Goal: Transaction & Acquisition: Purchase product/service

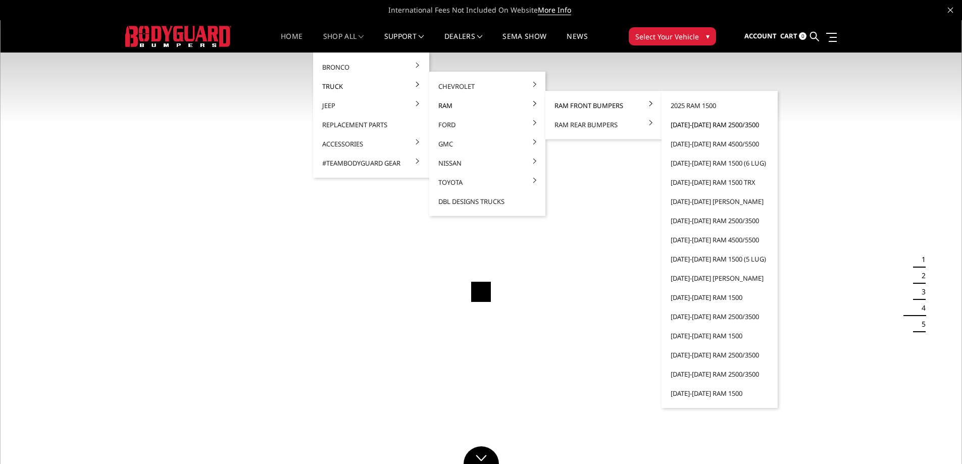
click at [702, 125] on link "[DATE]-[DATE] Ram 2500/3500" at bounding box center [720, 124] width 108 height 19
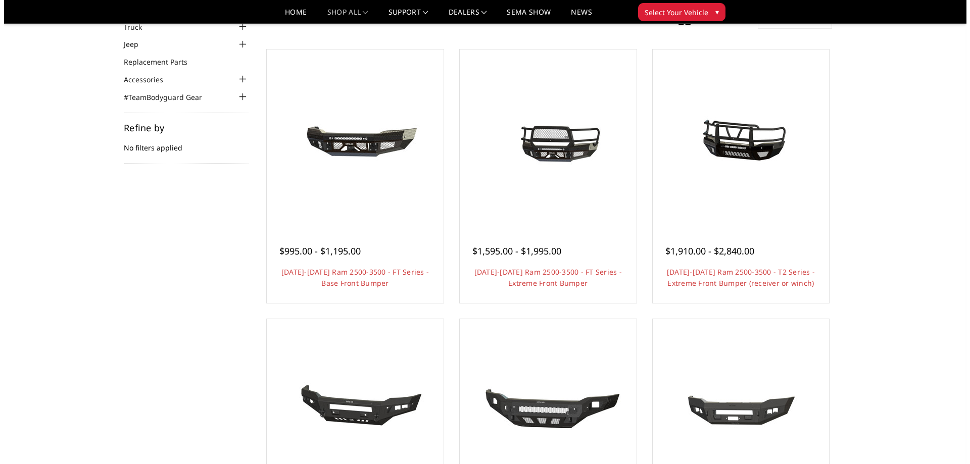
scroll to position [51, 0]
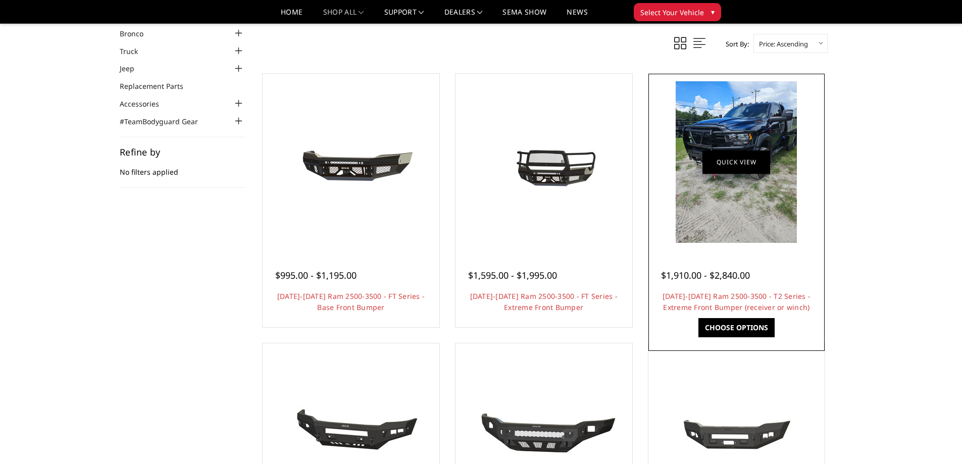
click at [734, 161] on link "Quick view" at bounding box center [737, 162] width 68 height 24
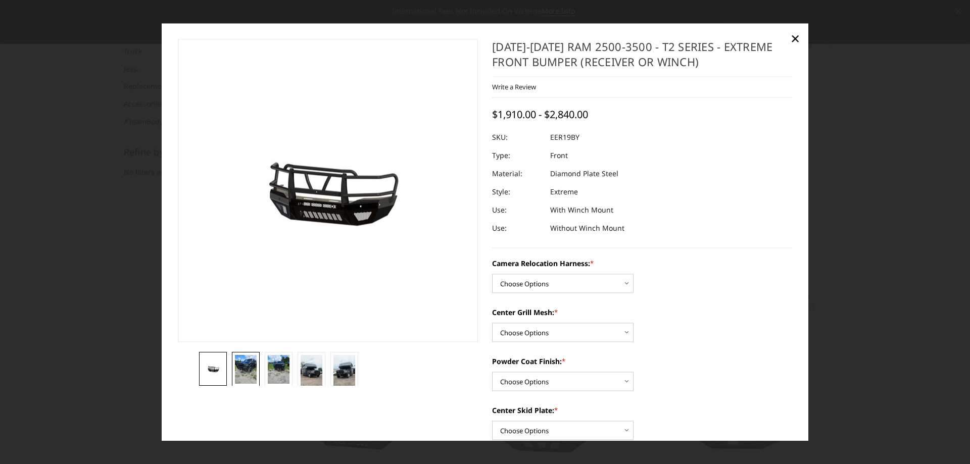
click at [250, 374] on img at bounding box center [246, 369] width 22 height 29
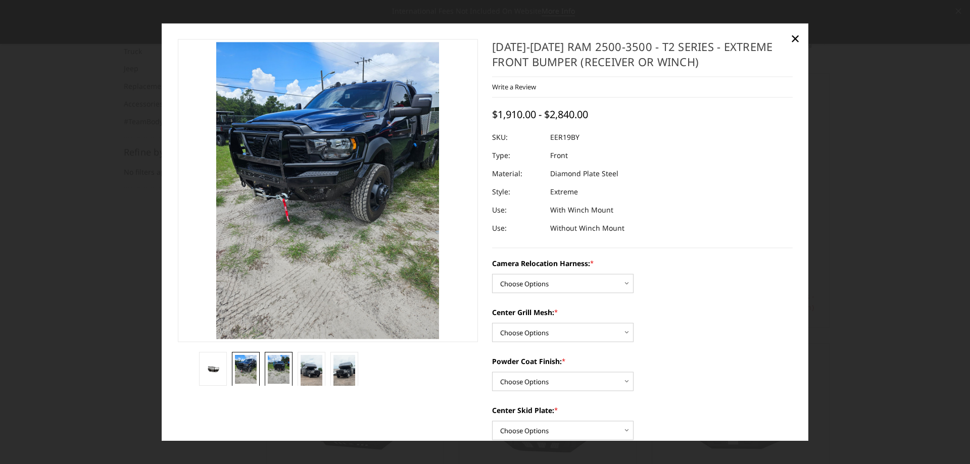
click at [284, 373] on img at bounding box center [279, 369] width 22 height 29
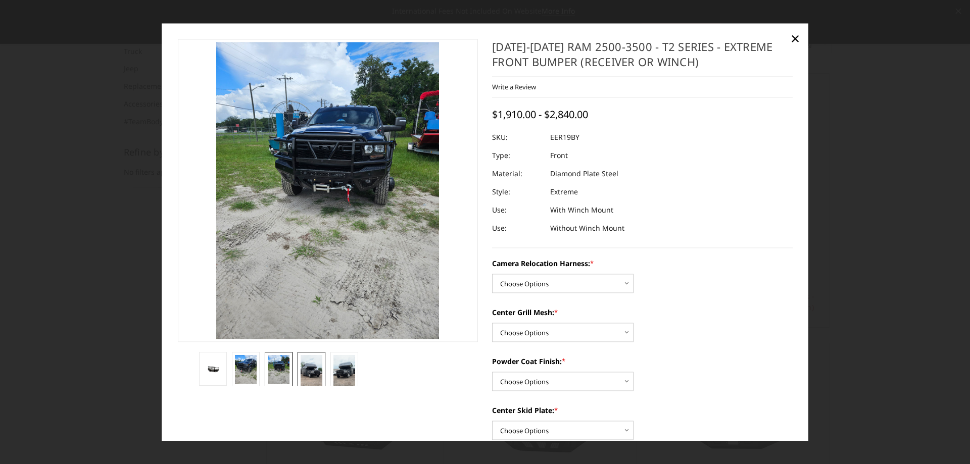
click at [307, 374] on img at bounding box center [312, 374] width 22 height 39
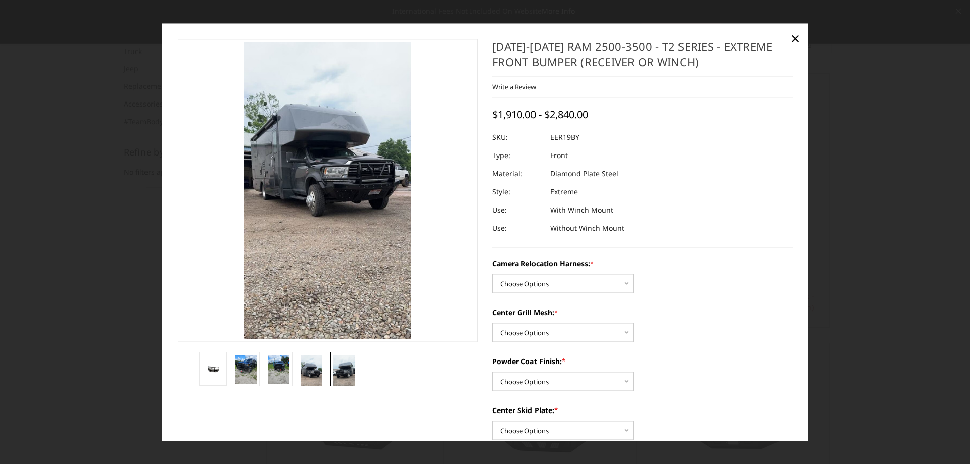
click at [346, 373] on img at bounding box center [344, 374] width 22 height 39
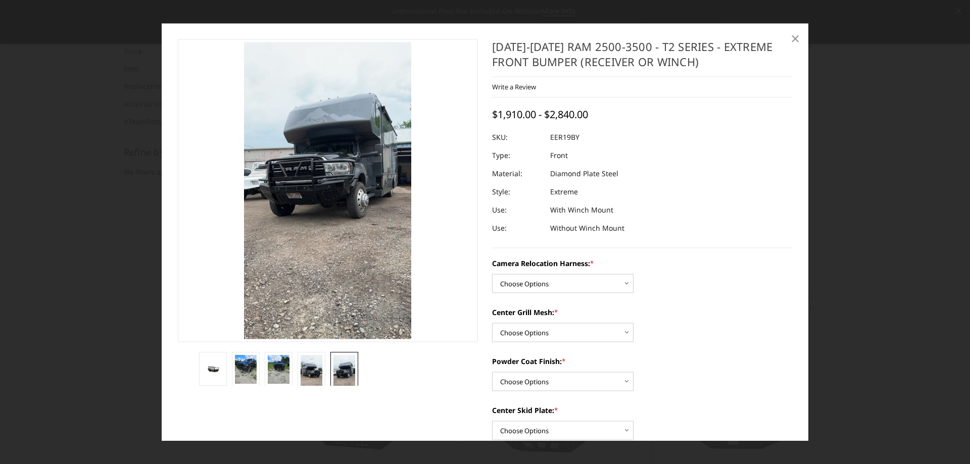
click at [793, 37] on span "×" at bounding box center [794, 39] width 9 height 22
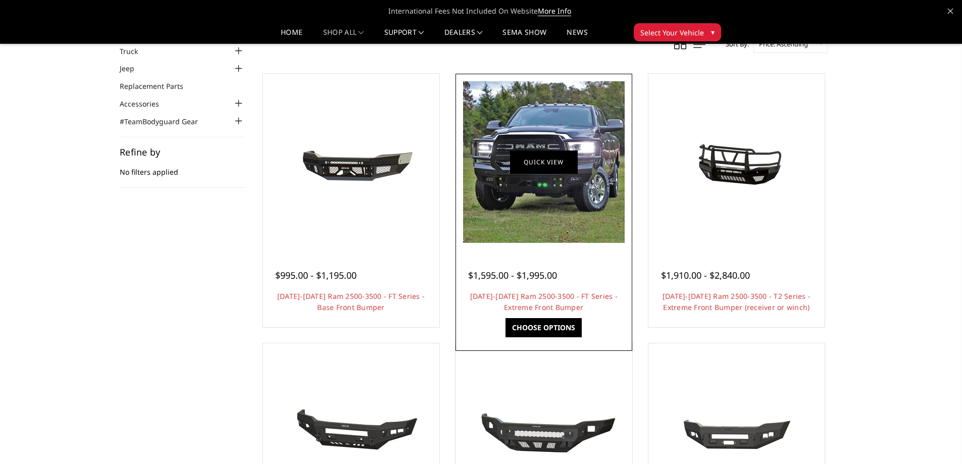
click at [536, 157] on link "Quick view" at bounding box center [544, 162] width 68 height 24
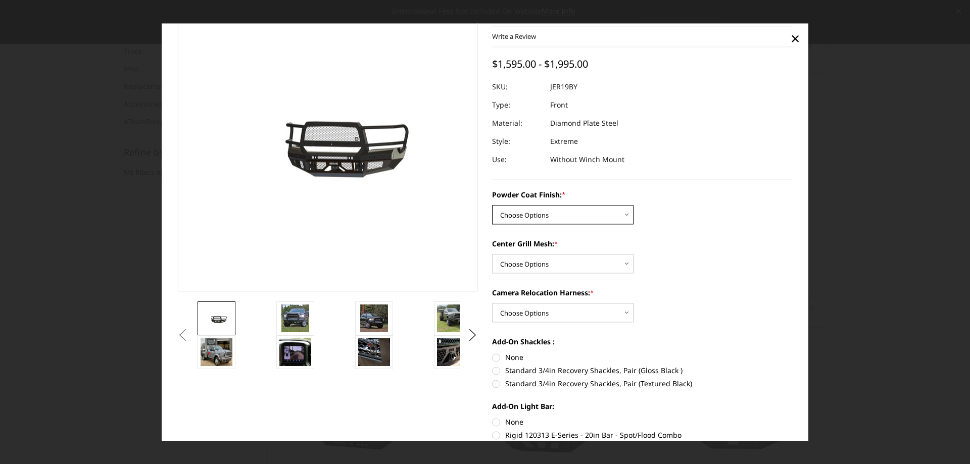
click at [623, 211] on select "Choose Options Bare Metal Gloss Black Powder Coat Textured Black Powder Coat" at bounding box center [562, 214] width 141 height 19
select select "3215"
click at [492, 205] on select "Choose Options Bare Metal Gloss Black Powder Coat Textured Black Powder Coat" at bounding box center [562, 214] width 141 height 19
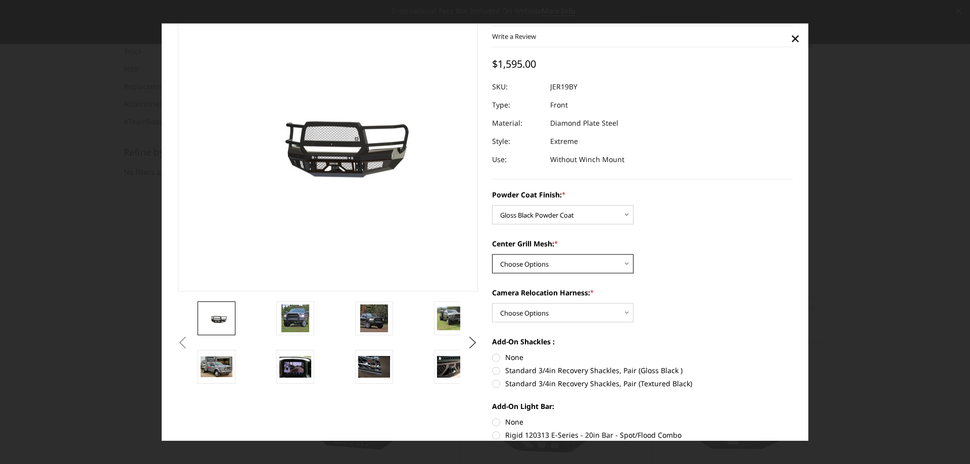
click at [624, 264] on select "Choose Options WITH Expanded Metal in Center Grill WITHOUT Expanded Metal in Ce…" at bounding box center [562, 263] width 141 height 19
select select "3217"
click at [492, 254] on select "Choose Options WITH Expanded Metal in Center Grill WITHOUT Expanded Metal in Ce…" at bounding box center [562, 263] width 141 height 19
click at [623, 315] on select "Choose Options WITH Camera Relocation Harness WITHOUT Camera Relocation Harness" at bounding box center [562, 312] width 141 height 19
click at [687, 314] on div "Camera Relocation Harness: * Choose Options WITH Camera Relocation Harness WITH…" at bounding box center [642, 304] width 301 height 35
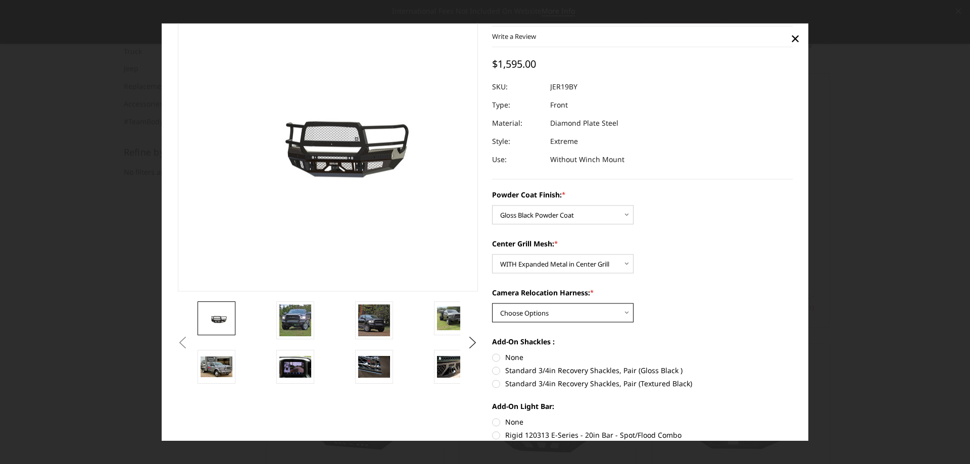
click at [621, 311] on select "Choose Options WITH Camera Relocation Harness WITHOUT Camera Relocation Harness" at bounding box center [562, 312] width 141 height 19
select select "3219"
click at [492, 303] on select "Choose Options WITH Camera Relocation Harness WITHOUT Camera Relocation Harness" at bounding box center [562, 312] width 141 height 19
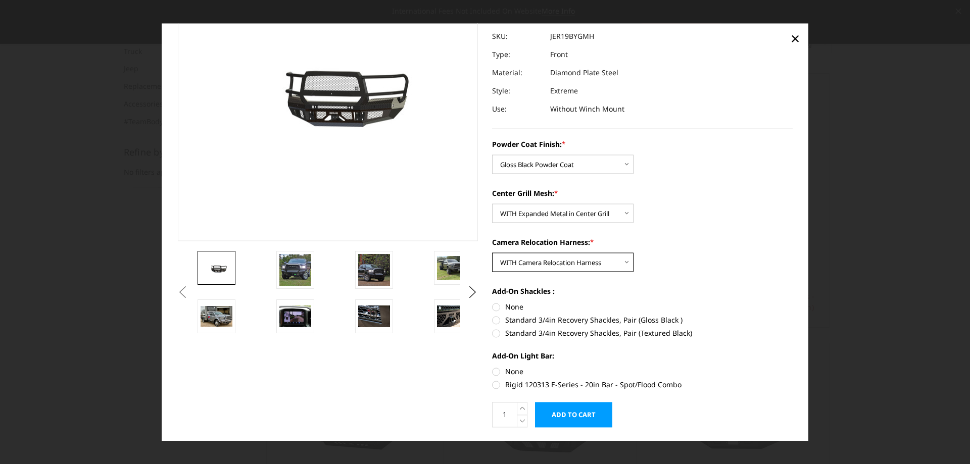
scroll to position [128, 0]
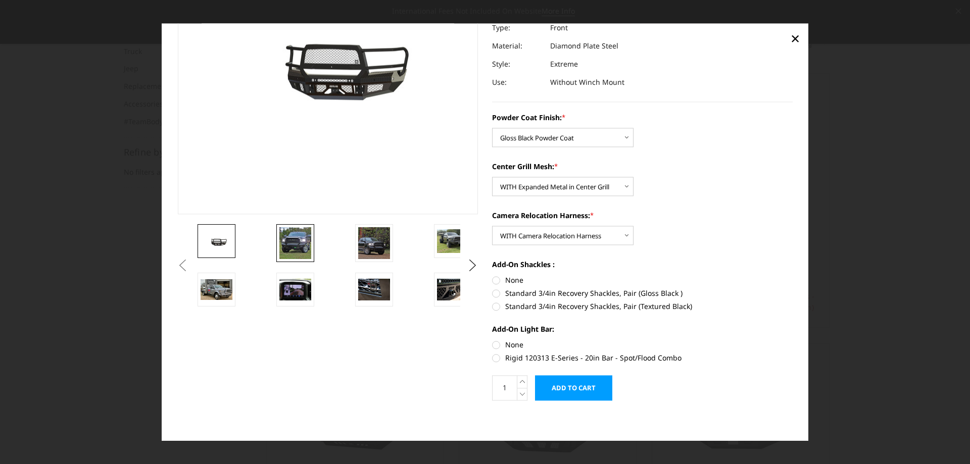
click at [308, 249] on img at bounding box center [295, 243] width 32 height 32
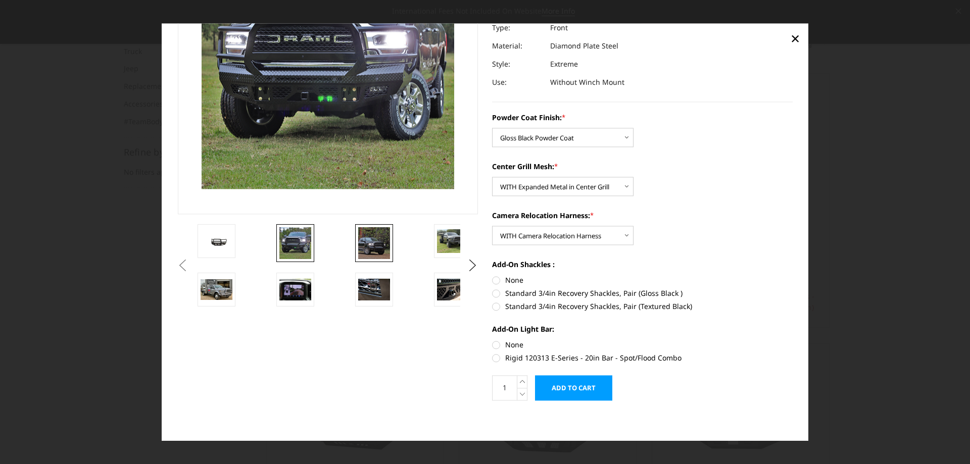
click at [381, 252] on img at bounding box center [374, 243] width 32 height 32
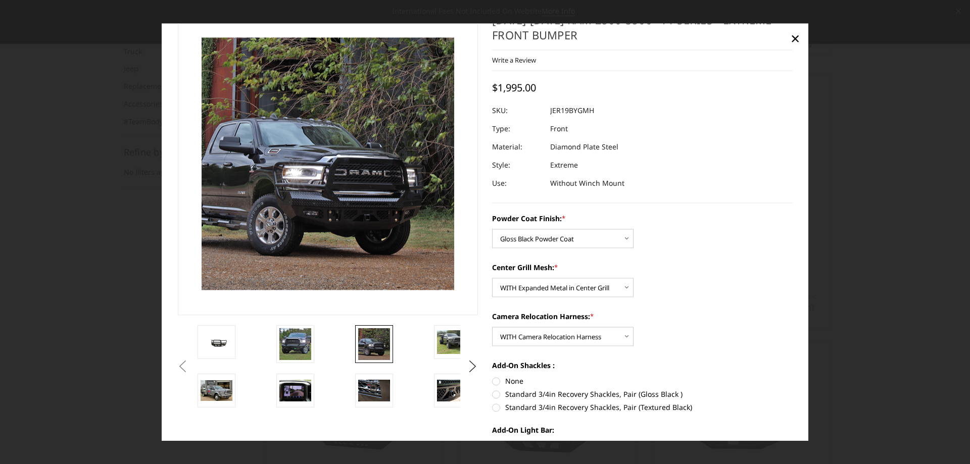
scroll to position [77, 0]
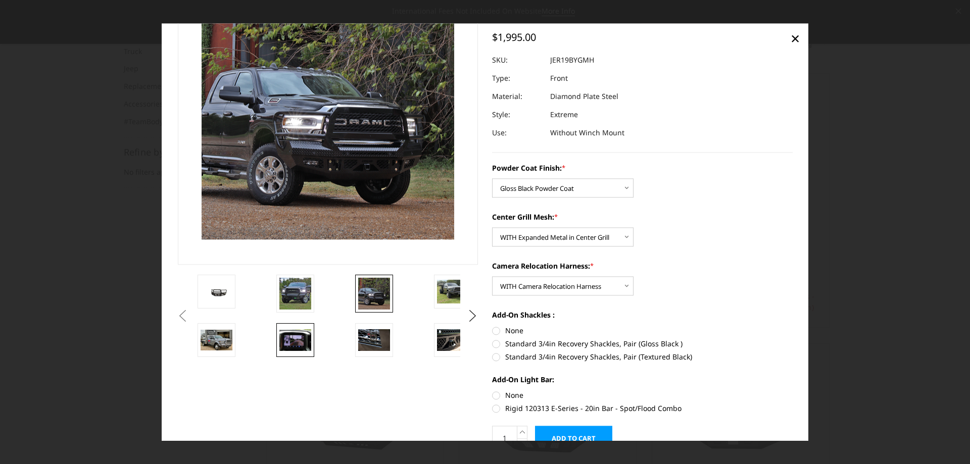
click at [289, 343] on img at bounding box center [295, 340] width 32 height 21
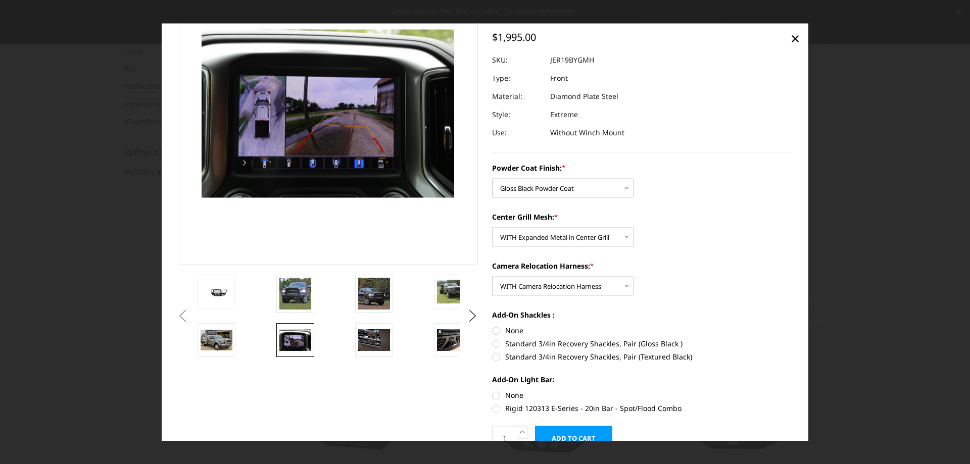
scroll to position [52, 0]
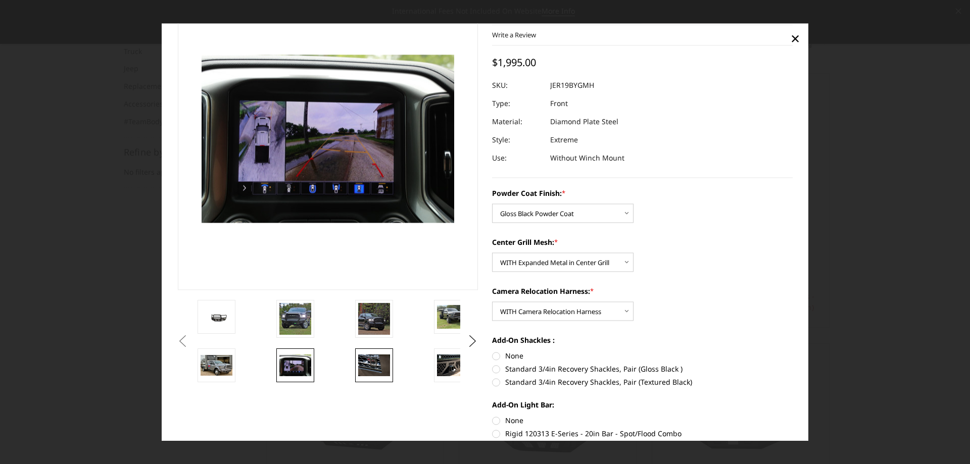
click at [372, 363] on img at bounding box center [374, 365] width 32 height 21
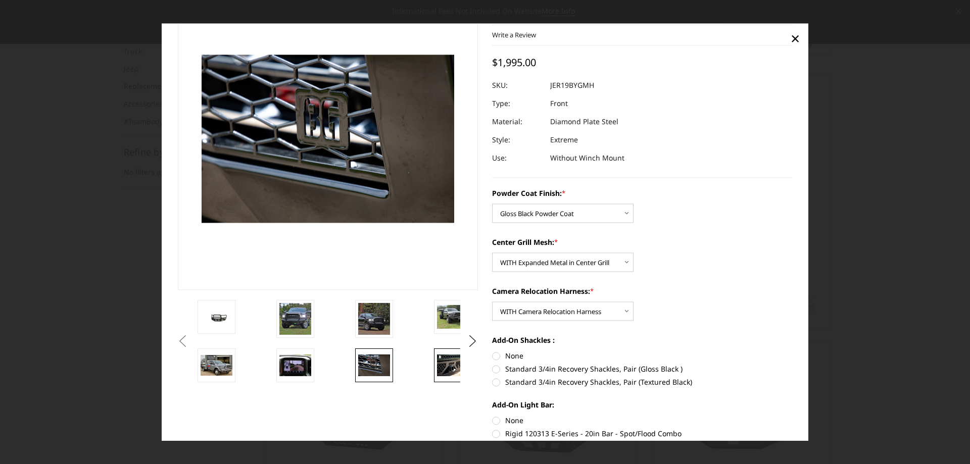
click at [447, 366] on img at bounding box center [453, 365] width 32 height 21
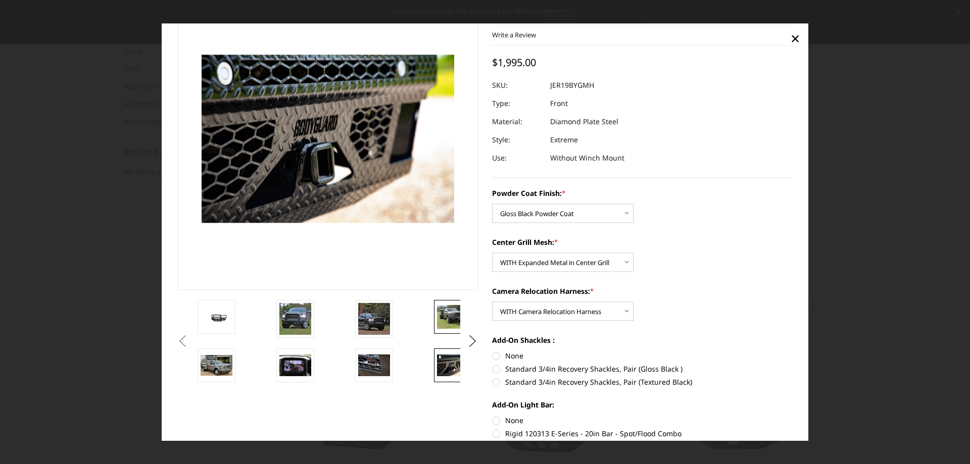
click at [445, 318] on img at bounding box center [453, 317] width 32 height 24
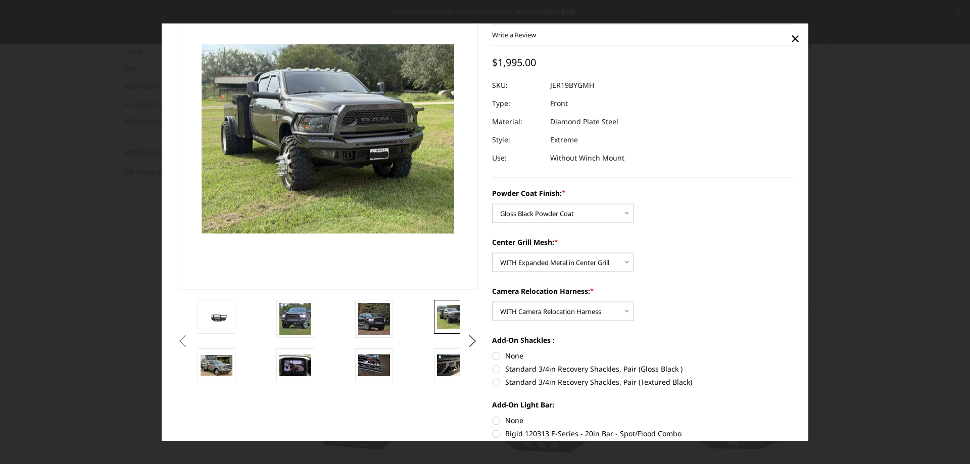
scroll to position [41, 0]
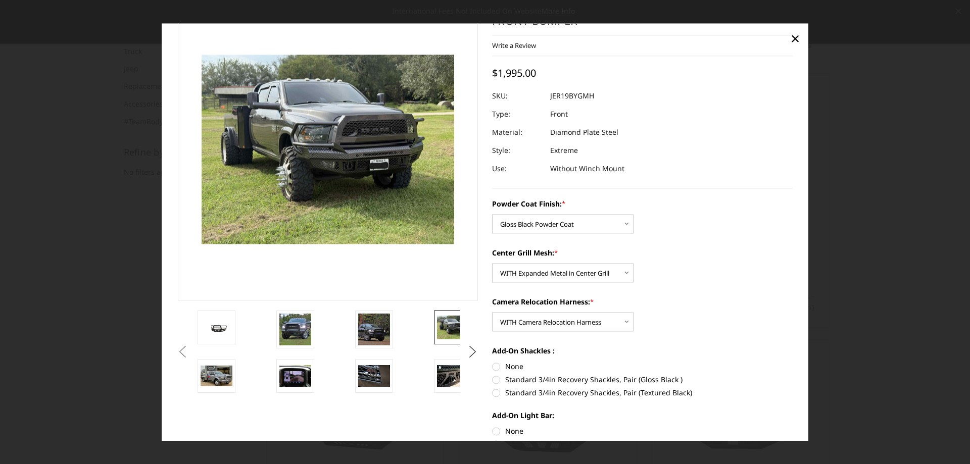
click at [470, 346] on button "Next" at bounding box center [472, 351] width 15 height 15
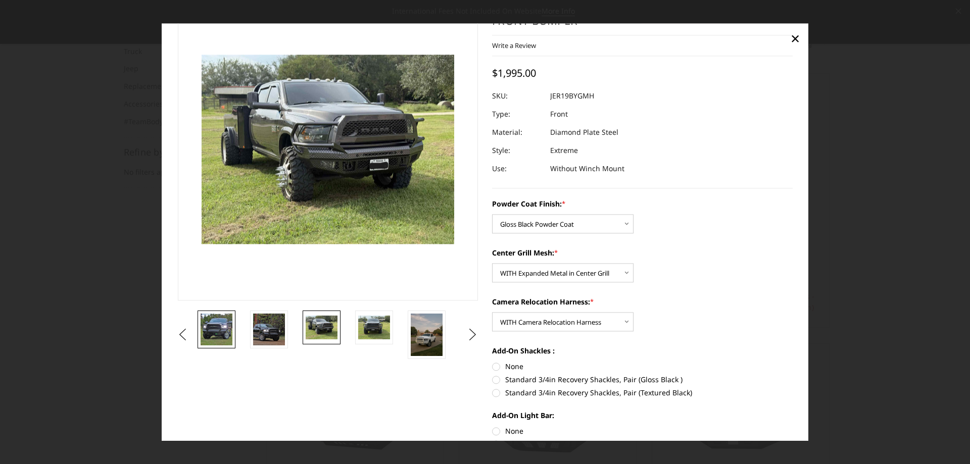
click at [222, 337] on img at bounding box center [217, 330] width 32 height 32
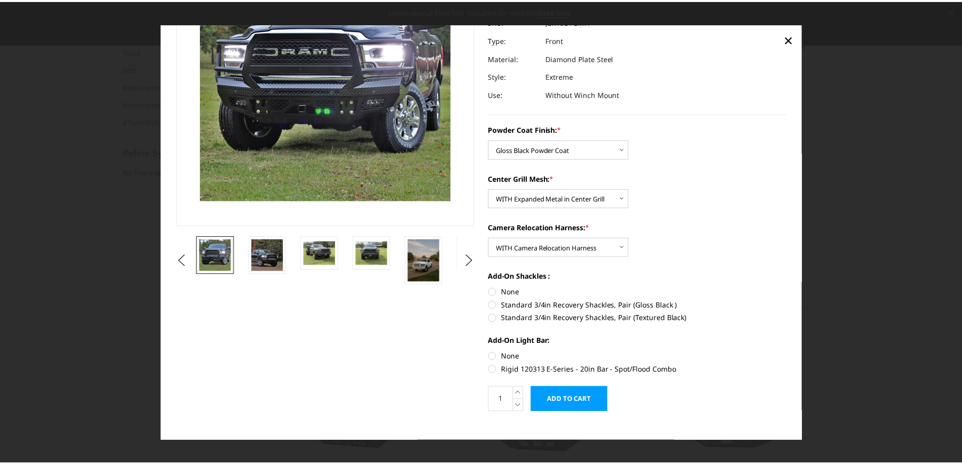
scroll to position [128, 0]
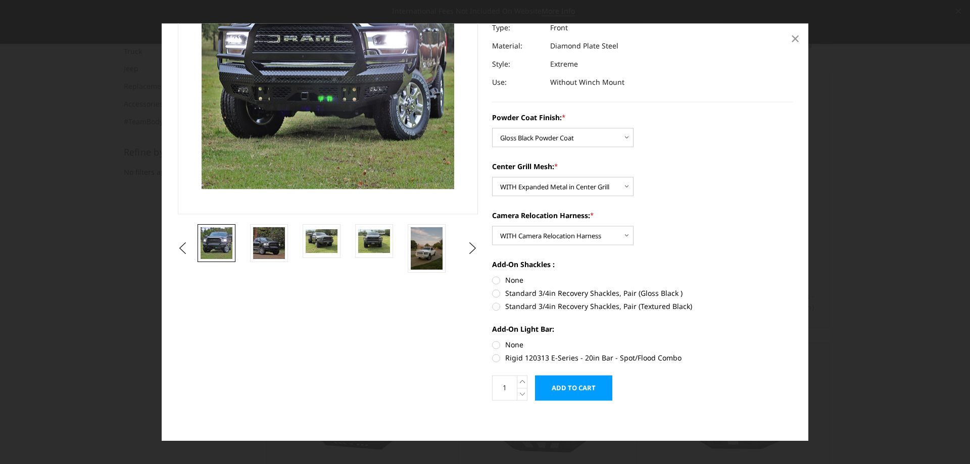
click at [794, 36] on span "×" at bounding box center [794, 39] width 9 height 22
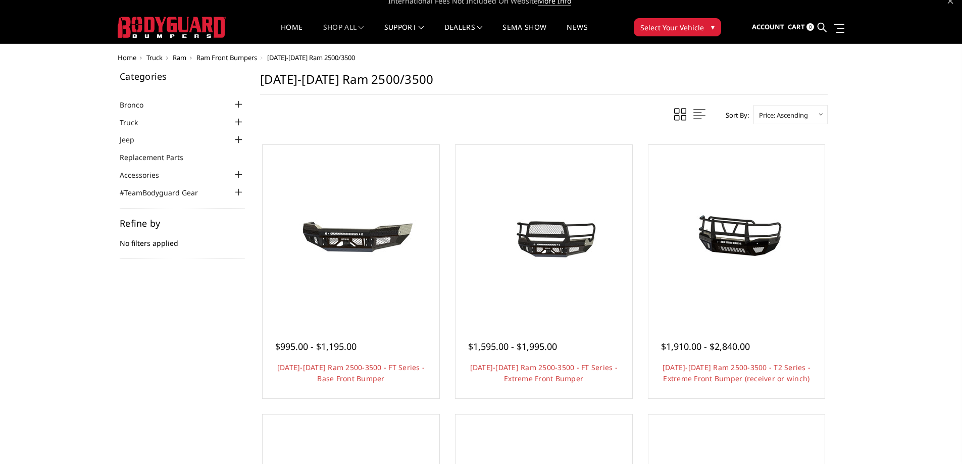
scroll to position [0, 0]
